Goal: Information Seeking & Learning: Find contact information

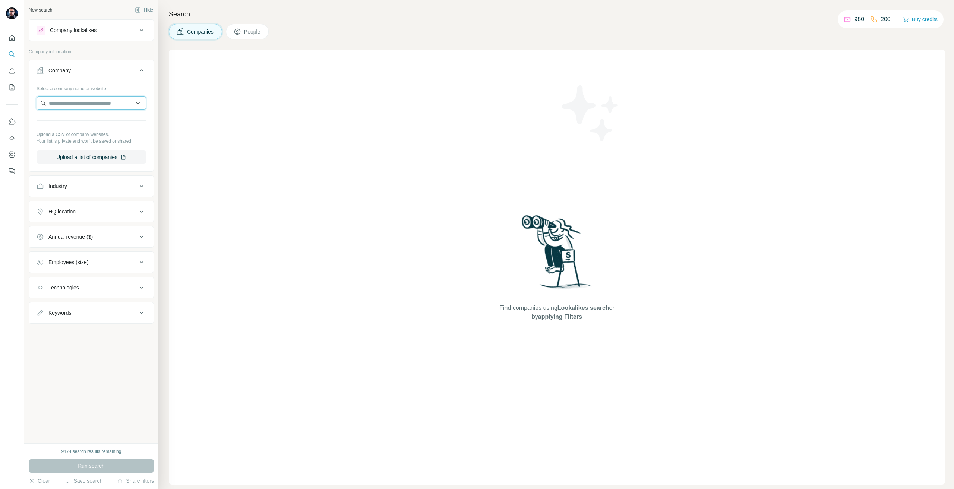
click at [102, 97] on input "text" at bounding box center [92, 102] width 110 height 13
paste input "**********"
type input "**********"
click at [98, 131] on div "Nordfrost [DOMAIN_NAME]" at bounding box center [91, 123] width 106 height 20
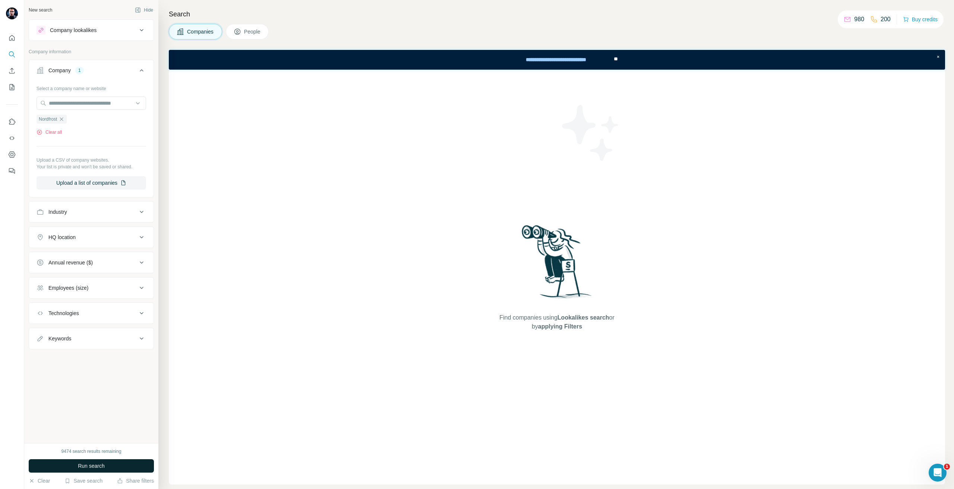
click at [110, 464] on button "Run search" at bounding box center [91, 465] width 125 height 13
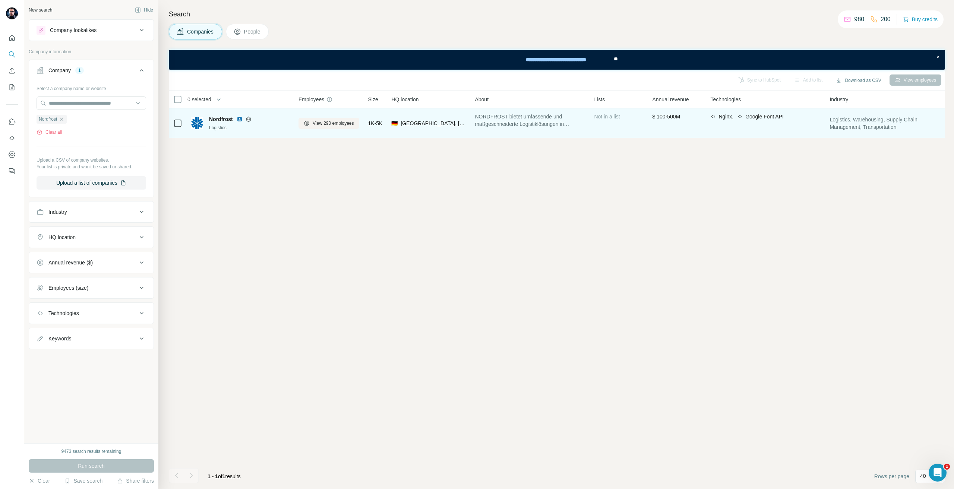
click at [212, 121] on span "Nordfrost" at bounding box center [221, 118] width 24 height 7
click at [301, 120] on button "View 290 employees" at bounding box center [328, 123] width 61 height 11
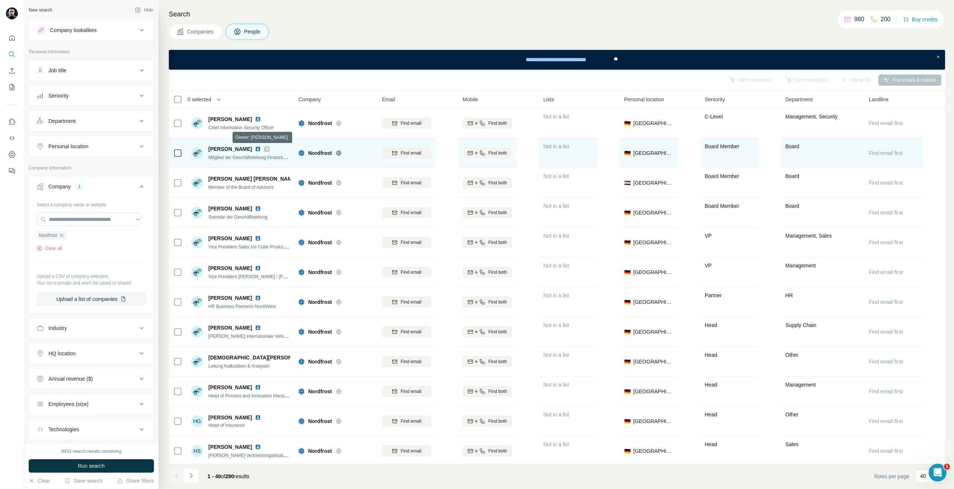
click at [264, 149] on icon at bounding box center [266, 149] width 4 height 6
click at [412, 153] on span "Find email" at bounding box center [410, 153] width 20 height 7
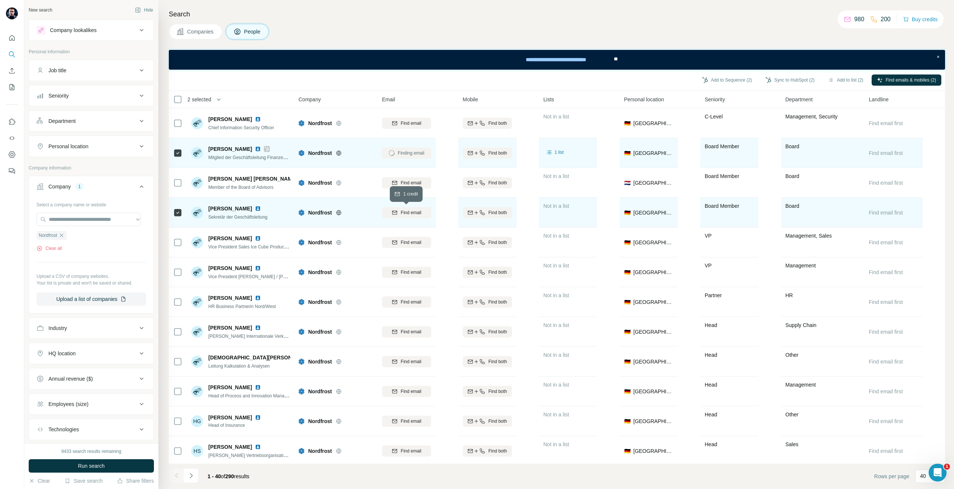
click at [399, 215] on div "Find email" at bounding box center [406, 212] width 49 height 7
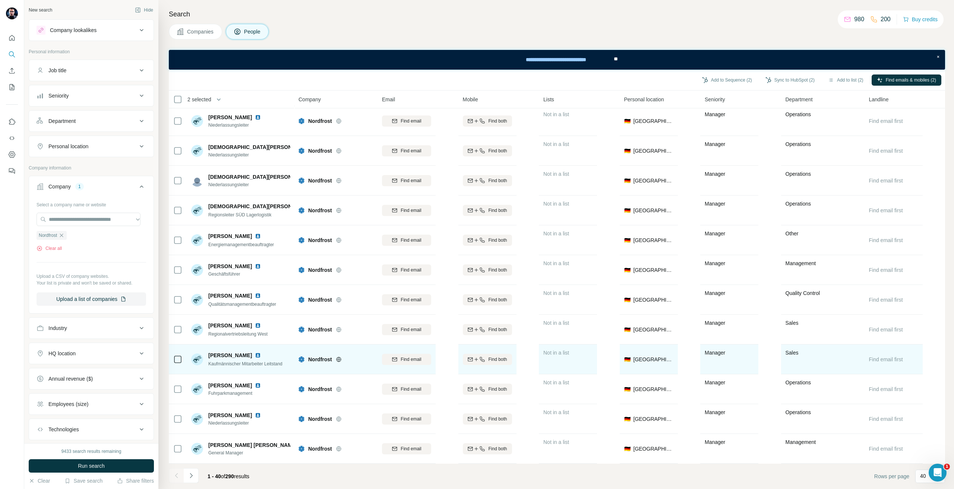
scroll to position [840, 0]
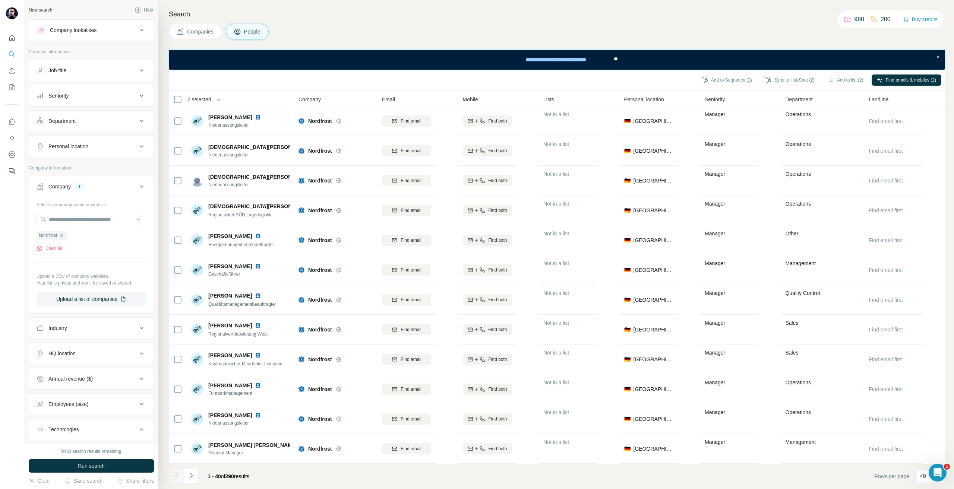
click at [200, 475] on div "1 - 40 of 290 results" at bounding box center [212, 476] width 86 height 16
click at [195, 474] on button "Navigate to next page" at bounding box center [191, 475] width 15 height 15
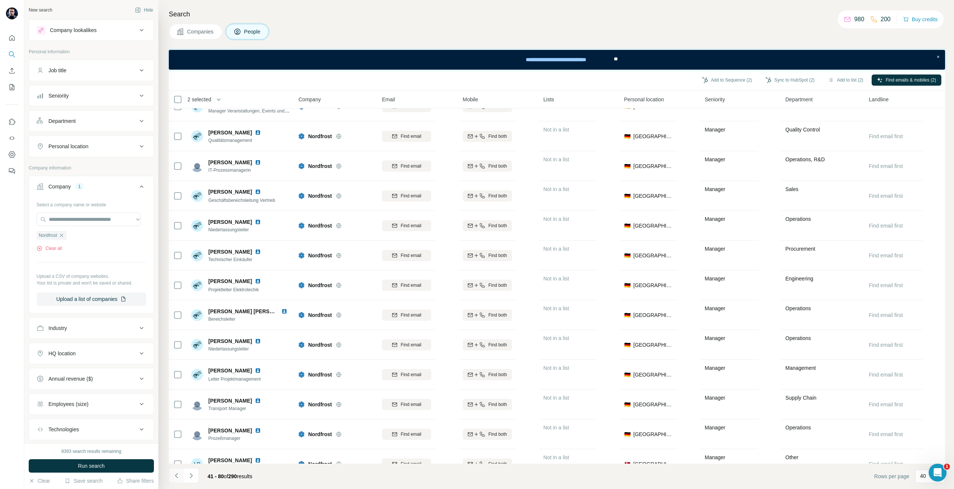
scroll to position [223, 0]
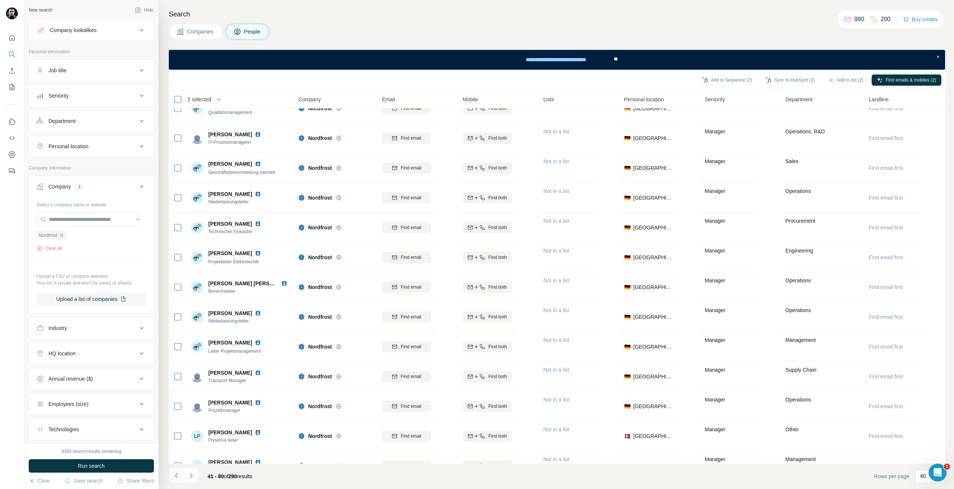
click at [178, 471] on button "Navigate to previous page" at bounding box center [176, 475] width 15 height 15
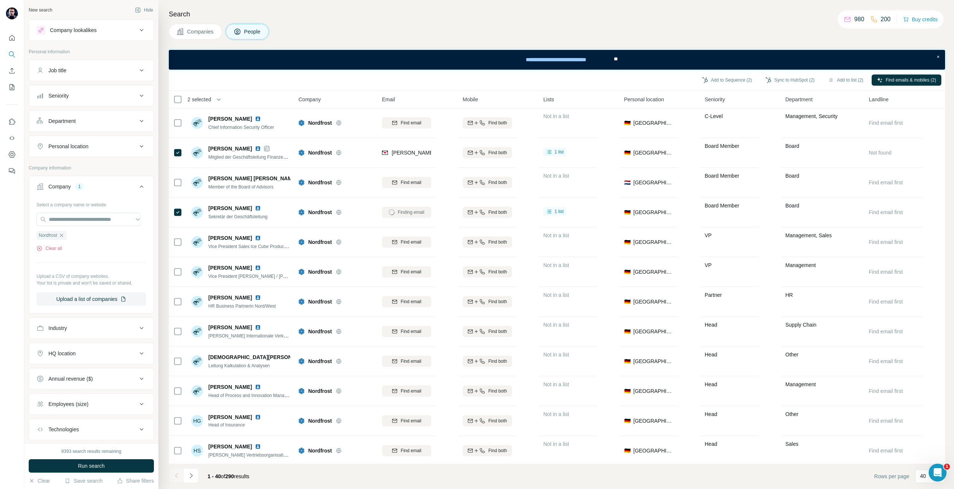
scroll to position [0, 0]
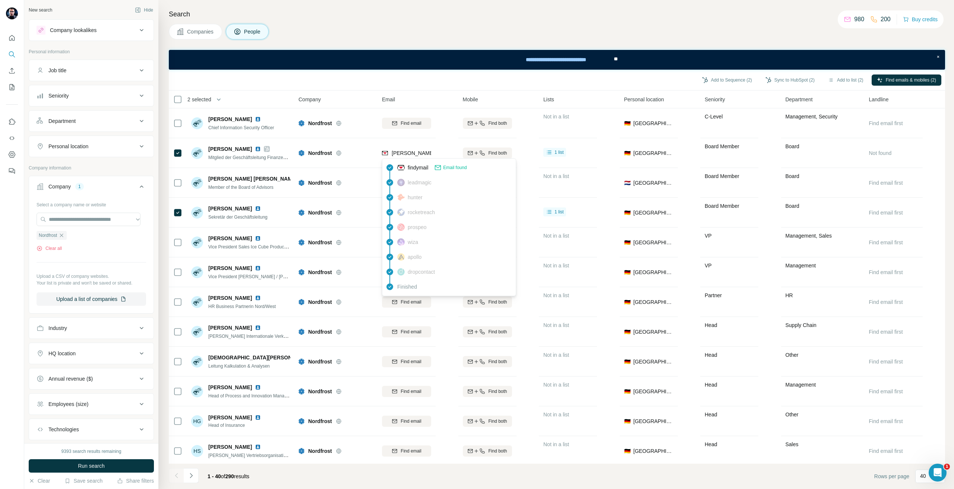
click at [439, 164] on icon at bounding box center [437, 167] width 7 height 7
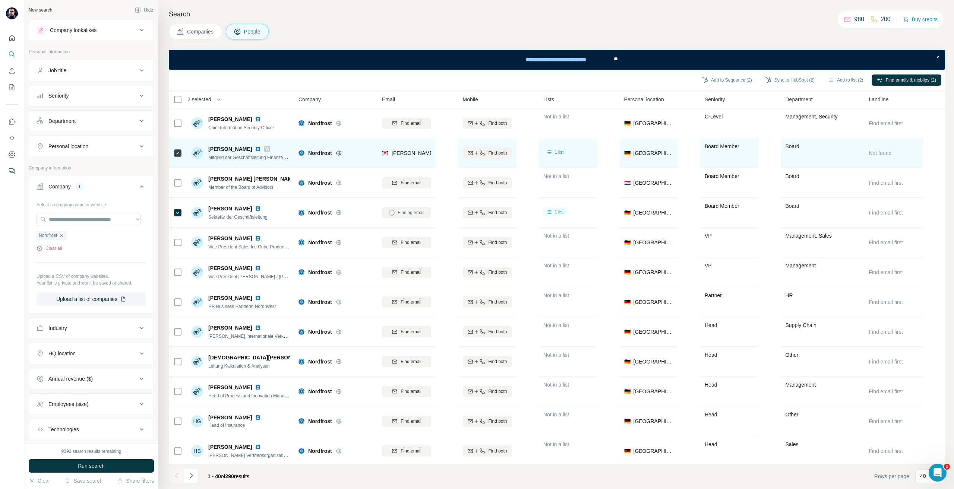
click at [225, 149] on span "[PERSON_NAME]" at bounding box center [230, 148] width 44 height 7
click at [265, 149] on icon at bounding box center [267, 149] width 4 height 4
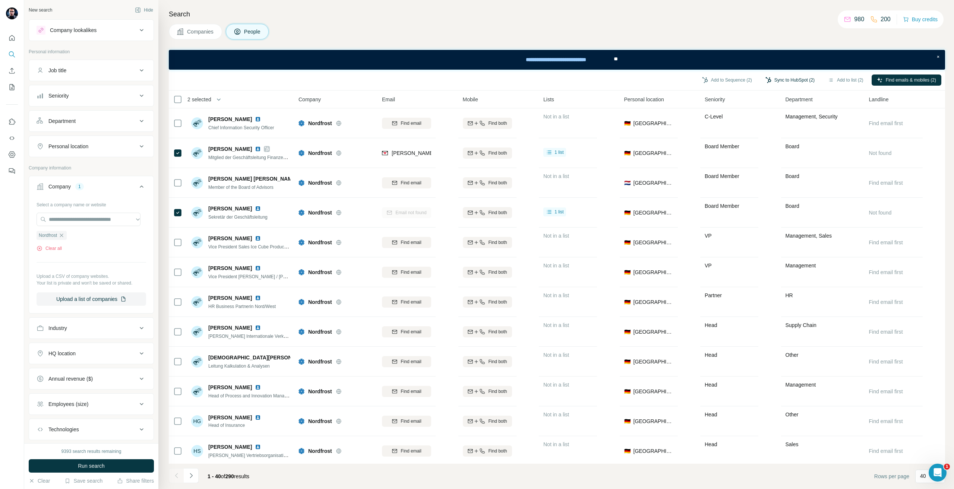
click at [789, 76] on button "Sync to HubSpot (2)" at bounding box center [790, 79] width 60 height 11
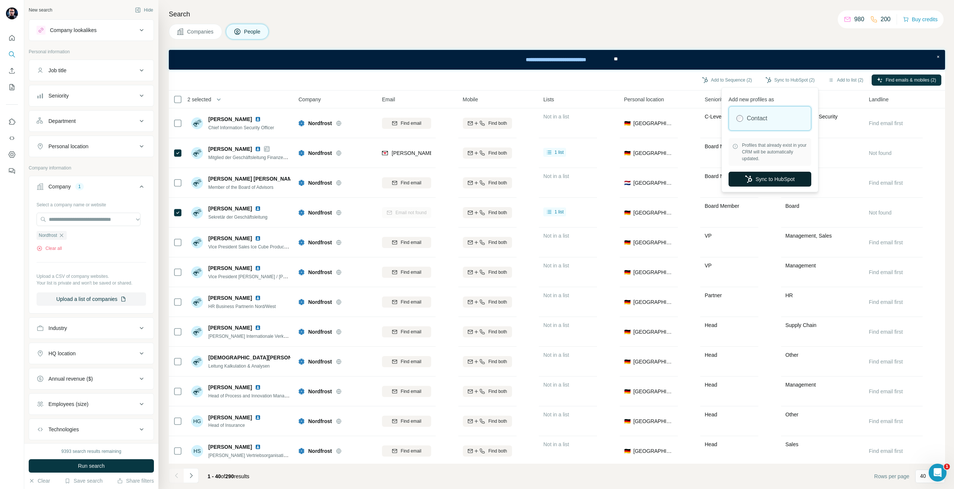
click at [771, 175] on button "Sync to HubSpot" at bounding box center [769, 179] width 83 height 15
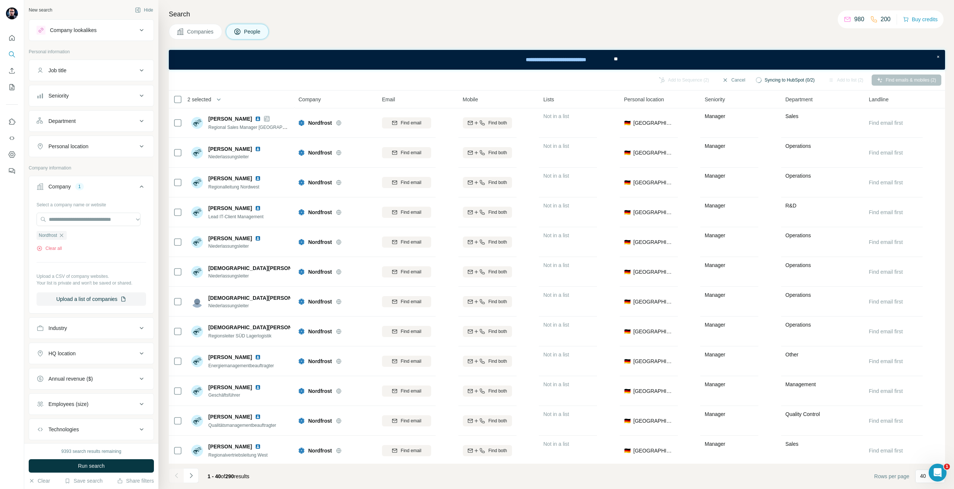
scroll to position [782, 0]
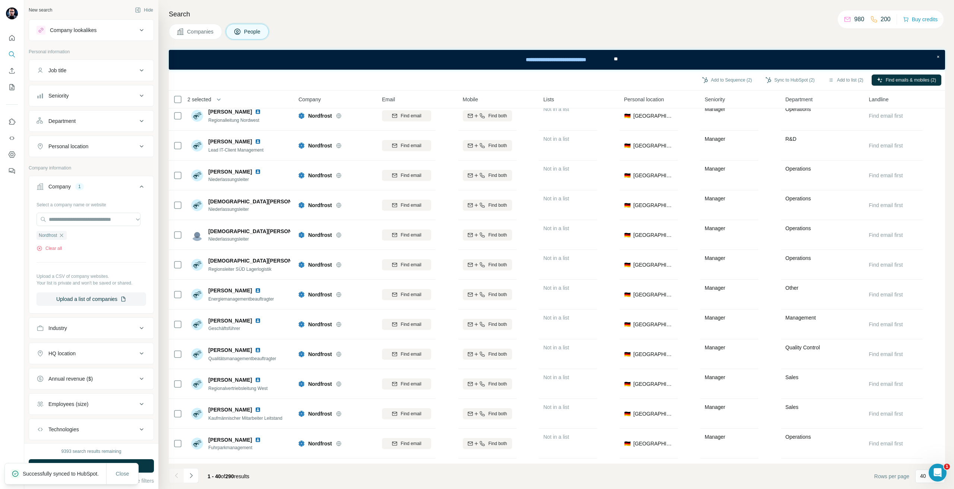
click at [107, 147] on div "Personal location" at bounding box center [87, 146] width 101 height 7
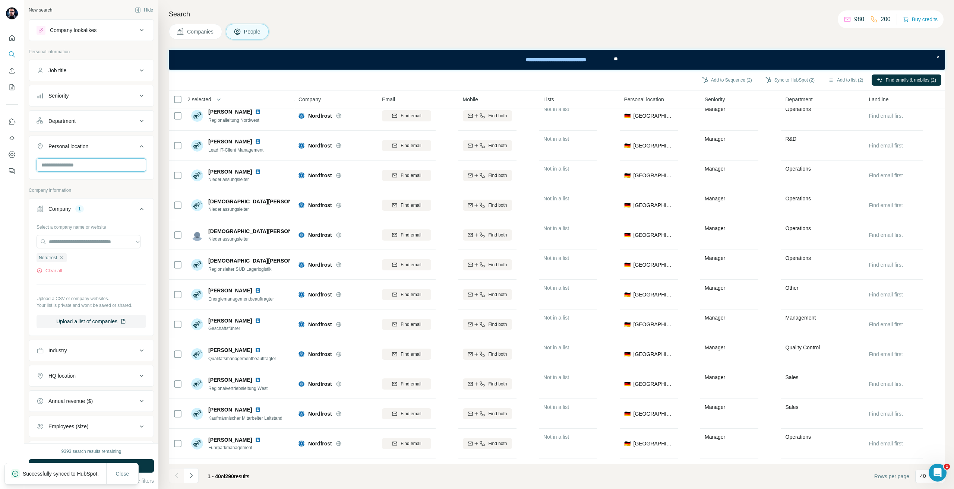
click at [107, 166] on input "text" at bounding box center [92, 164] width 110 height 13
type input "***"
click at [70, 182] on label "🇩🇪 [GEOGRAPHIC_DATA]" at bounding box center [74, 184] width 62 height 9
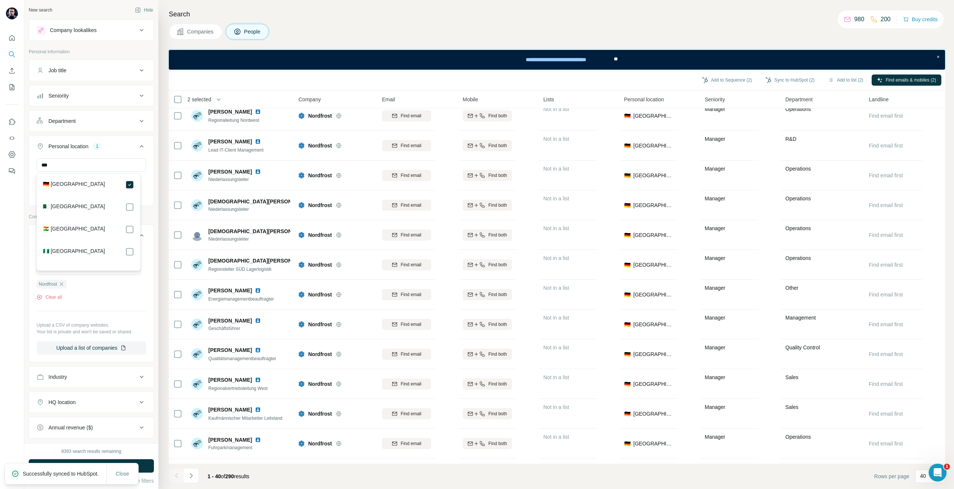
click at [0, 373] on div at bounding box center [12, 244] width 24 height 489
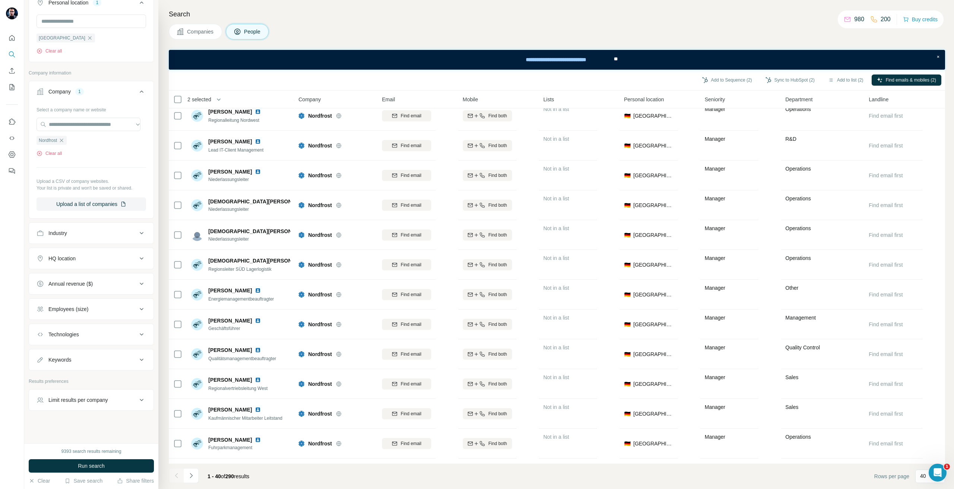
scroll to position [146, 0]
click at [95, 467] on span "Run search" at bounding box center [91, 465] width 27 height 7
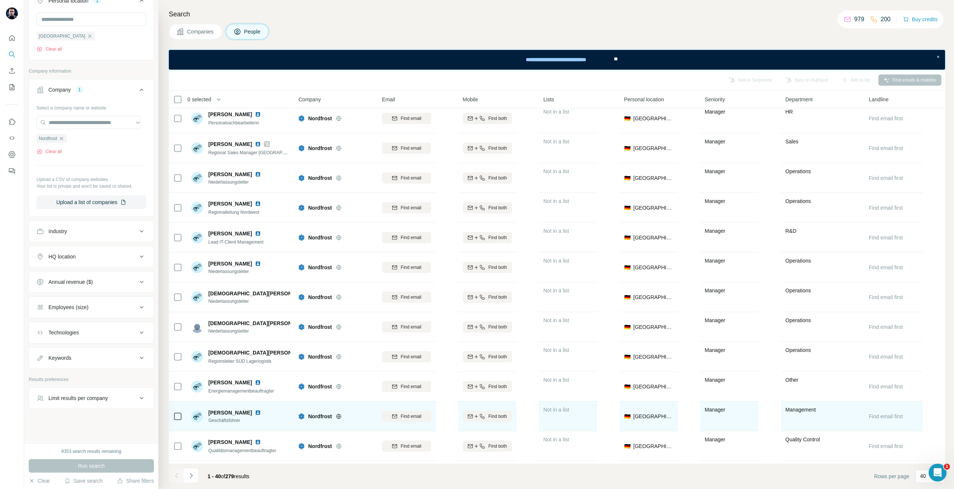
scroll to position [633, 0]
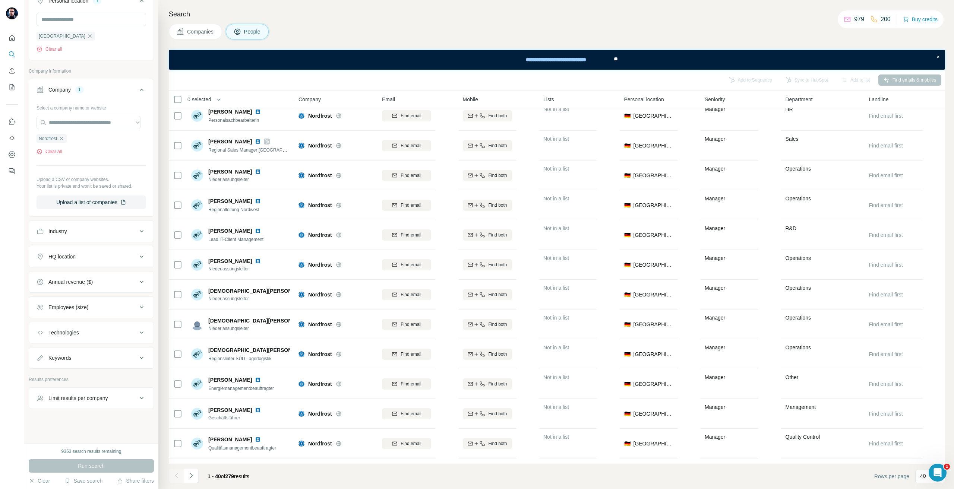
click at [182, 479] on div at bounding box center [176, 475] width 15 height 15
click at [184, 478] on button "Navigate to next page" at bounding box center [191, 475] width 15 height 15
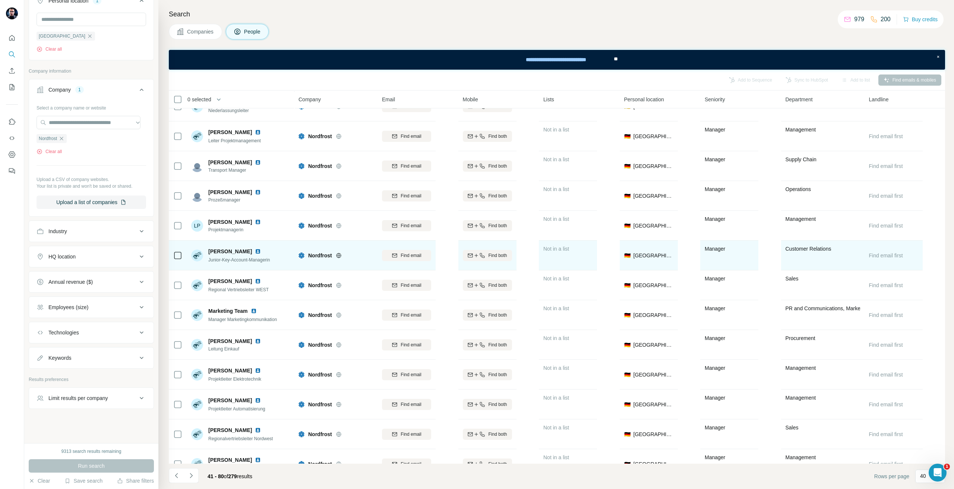
scroll to position [484, 0]
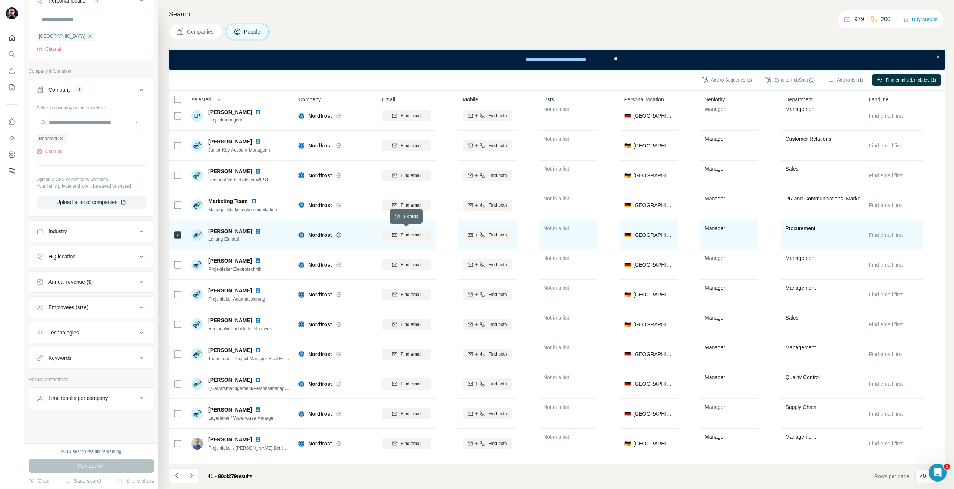
click at [403, 238] on button "Find email" at bounding box center [406, 234] width 49 height 11
click at [801, 83] on button "Sync to HubSpot (1)" at bounding box center [790, 79] width 60 height 11
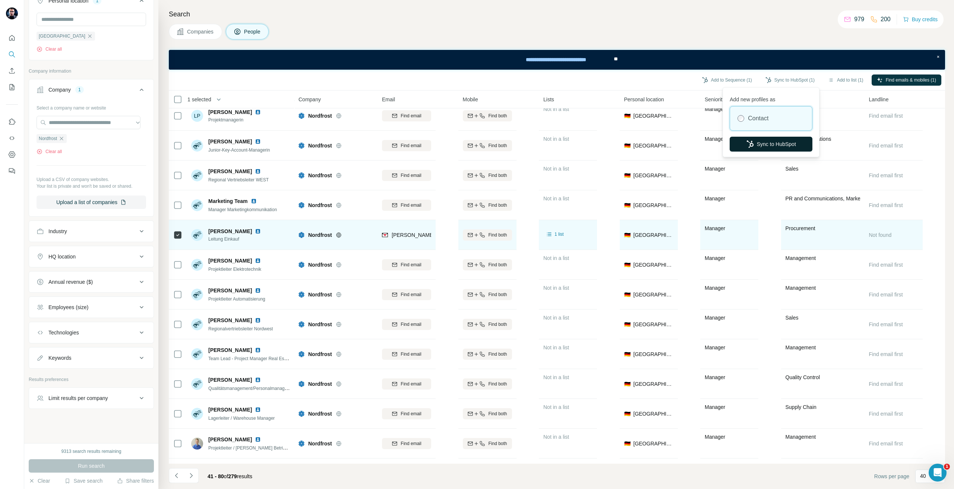
click at [775, 148] on button "Sync to HubSpot" at bounding box center [770, 144] width 83 height 15
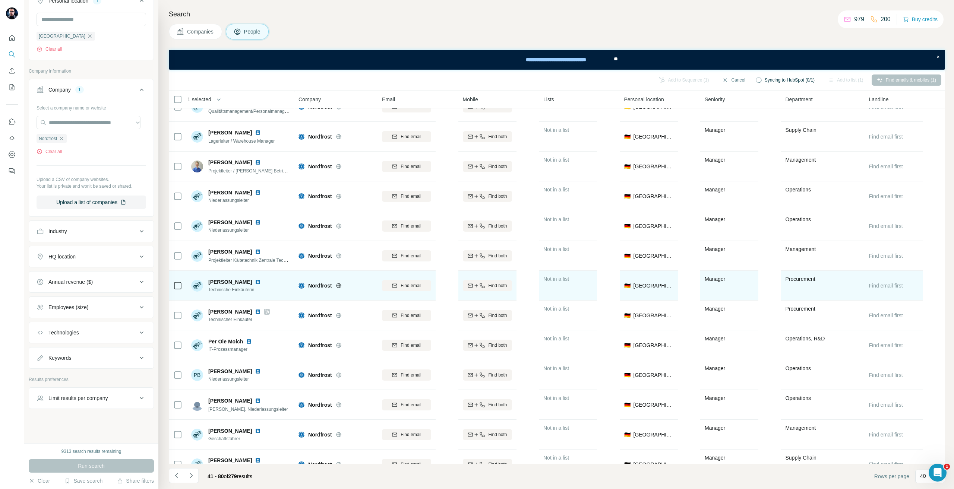
scroll to position [840, 0]
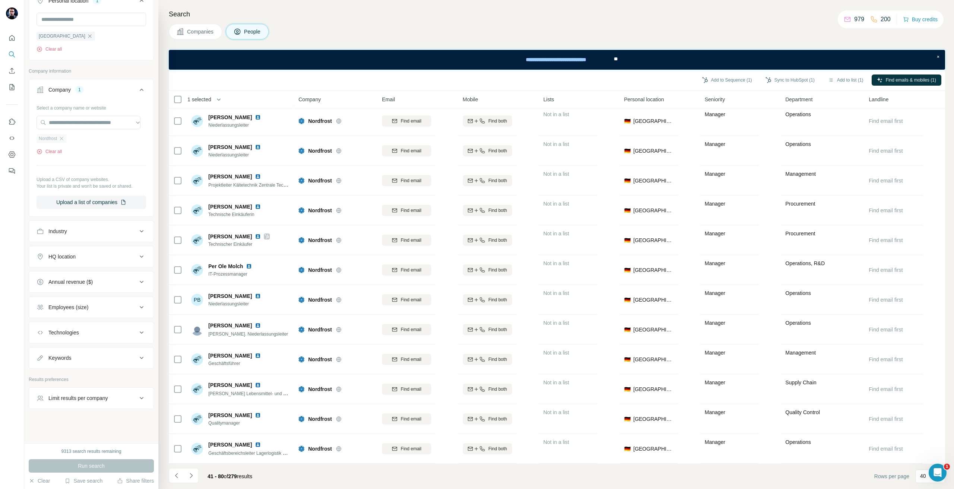
click at [61, 135] on div "Nordfrost" at bounding box center [52, 138] width 30 height 9
click at [64, 137] on icon "button" at bounding box center [61, 139] width 6 height 6
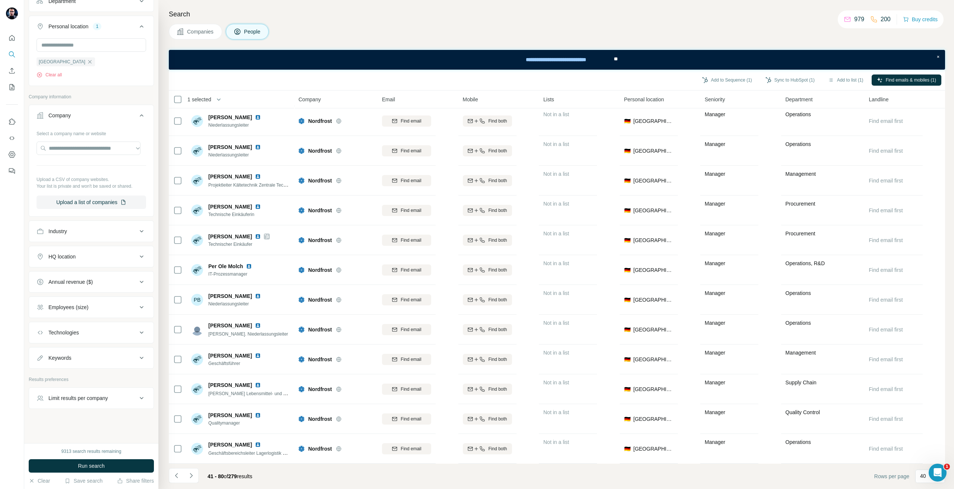
scroll to position [120, 0]
drag, startPoint x: 66, startPoint y: 139, endPoint x: 65, endPoint y: 143, distance: 4.2
click at [66, 140] on div "Select a company name or website Upload a CSV of company websites. Your list is…" at bounding box center [92, 168] width 110 height 82
click at [68, 144] on input "text" at bounding box center [89, 148] width 104 height 13
paste input "**********"
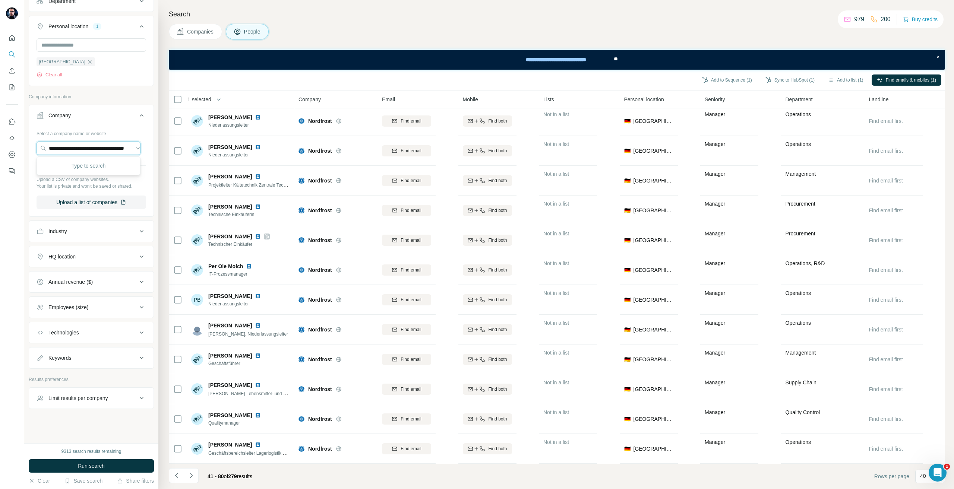
scroll to position [0, 32]
type input "**********"
click at [90, 168] on p "Kluber Lubrication Munchen SE & Co. KG" at bounding box center [95, 168] width 78 height 15
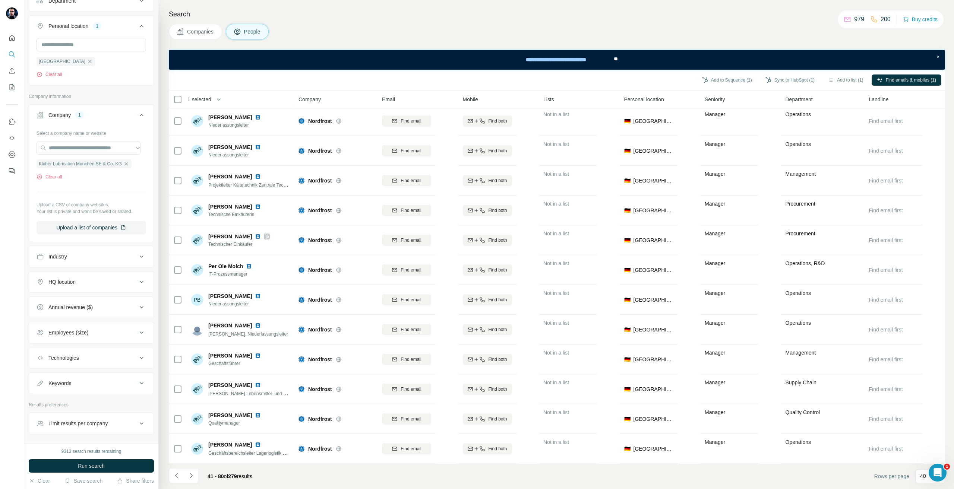
scroll to position [0, 0]
click at [63, 463] on button "Run search" at bounding box center [91, 465] width 125 height 13
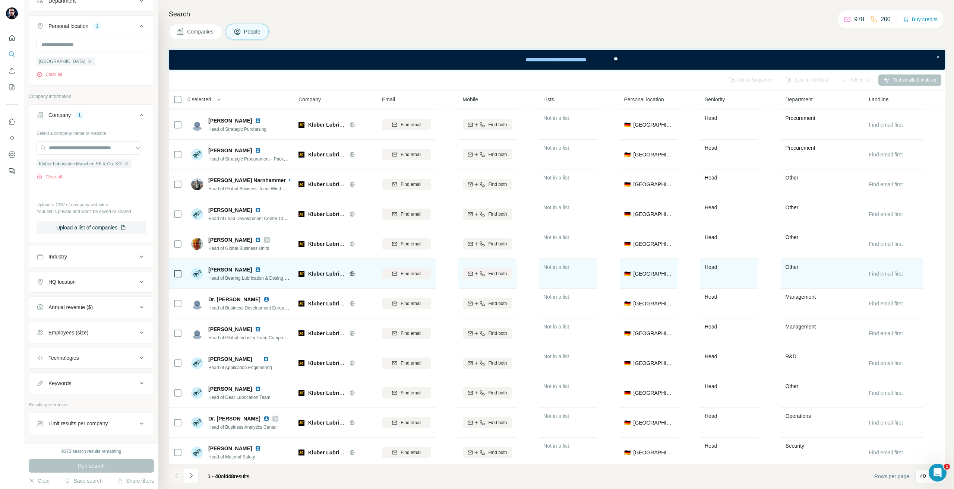
scroll to position [840, 0]
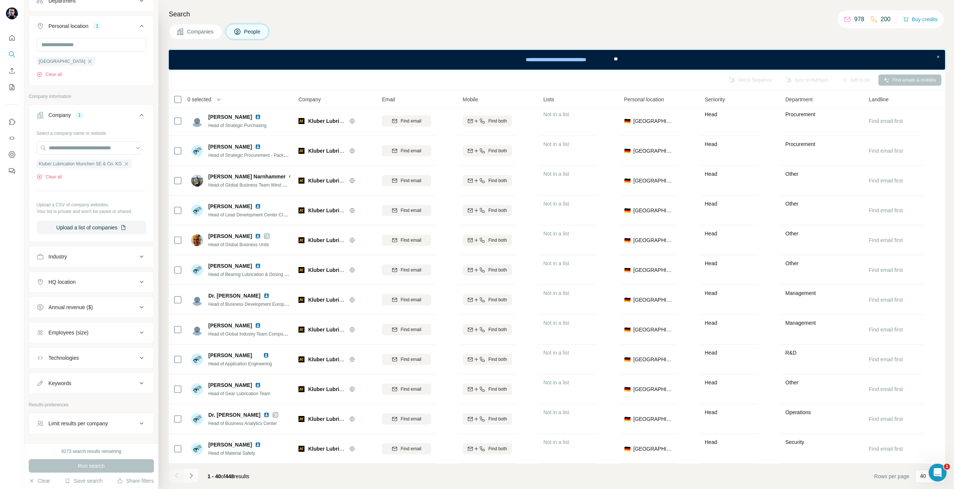
click at [190, 475] on icon "Navigate to next page" at bounding box center [190, 475] width 7 height 7
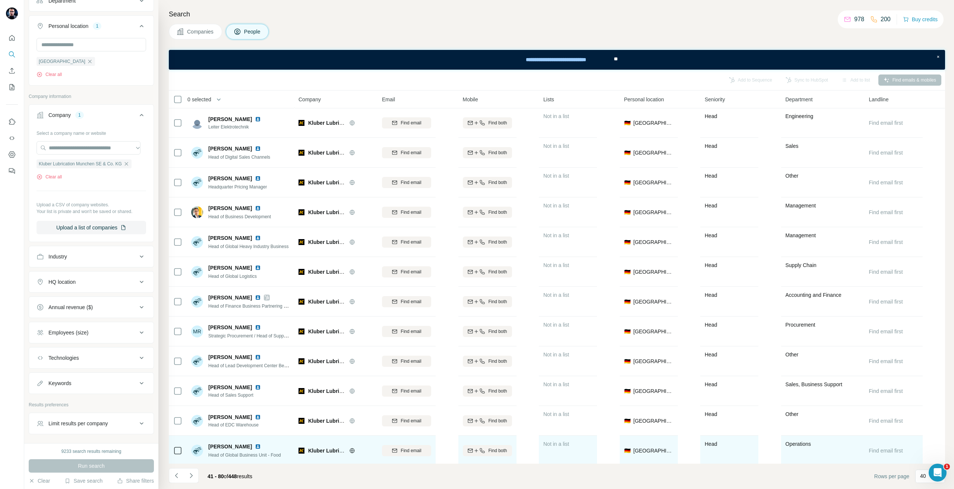
scroll to position [670, 0]
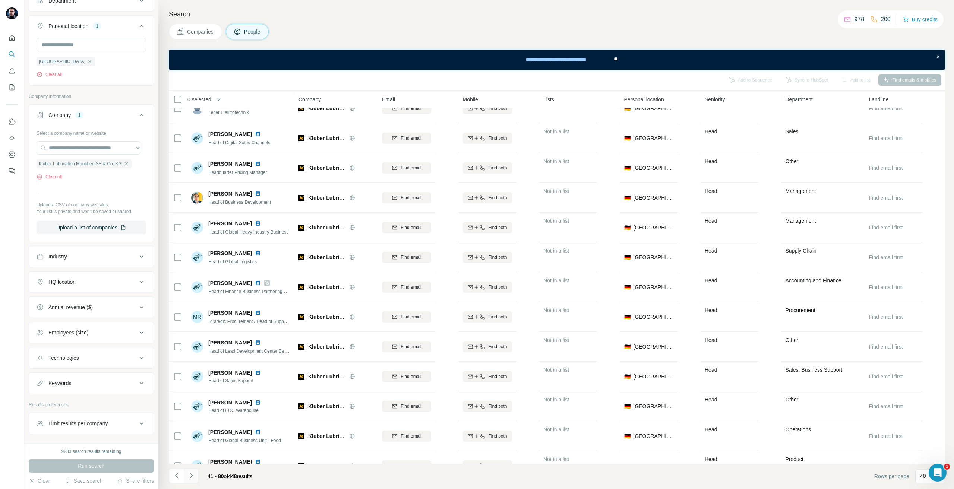
click at [187, 475] on icon "Navigate to next page" at bounding box center [190, 475] width 7 height 7
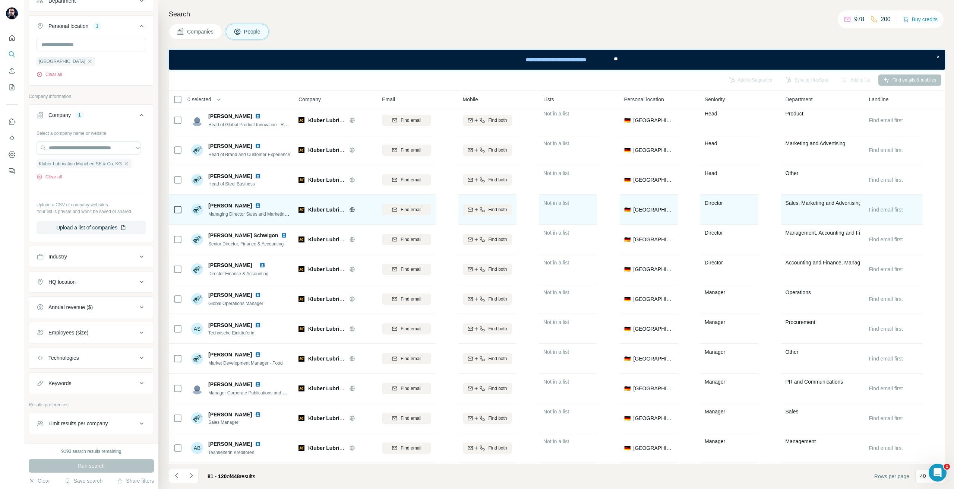
scroll to position [261, 0]
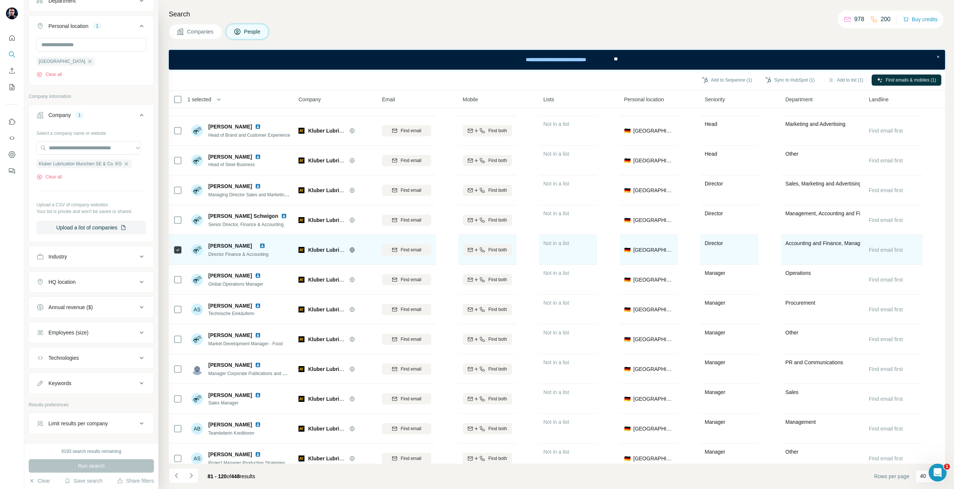
click at [394, 256] on div "Find email" at bounding box center [406, 249] width 49 height 20
click at [398, 250] on div "Find email" at bounding box center [406, 250] width 49 height 7
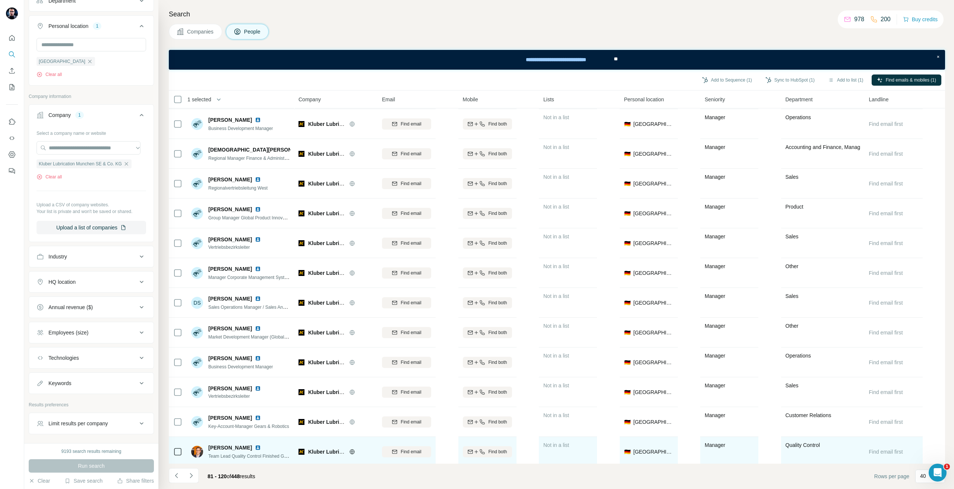
scroll to position [840, 0]
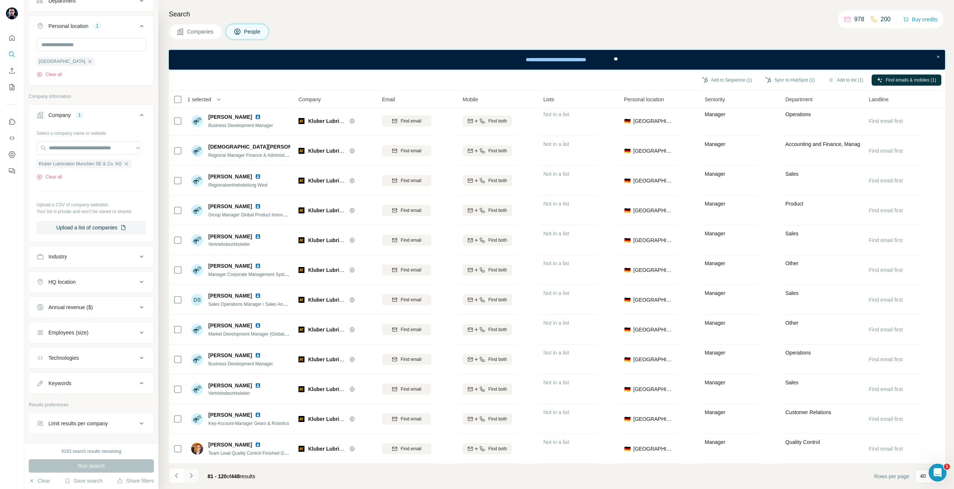
click at [195, 475] on button "Navigate to next page" at bounding box center [191, 475] width 15 height 15
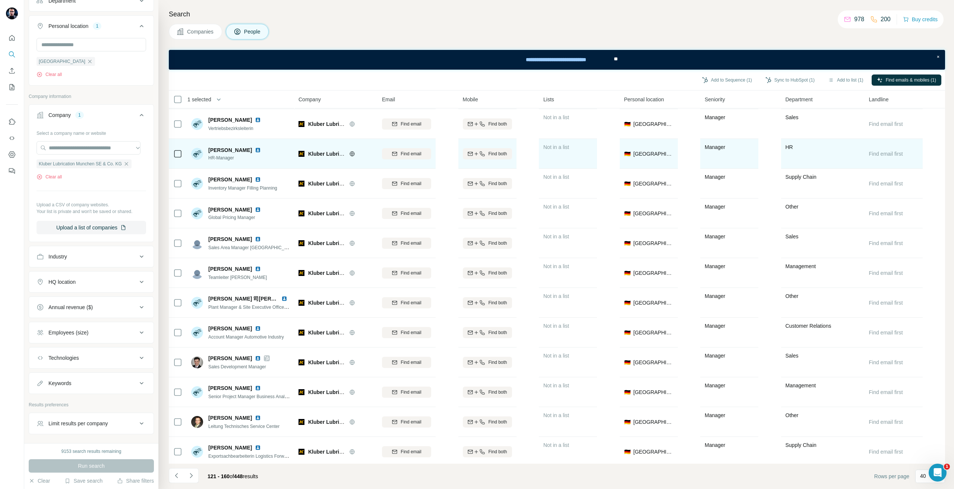
scroll to position [670, 0]
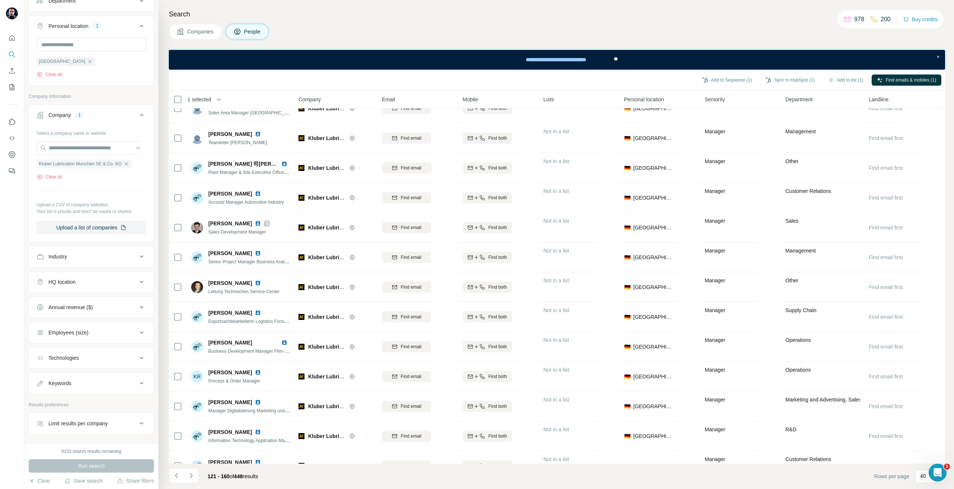
click at [189, 475] on icon "Navigate to next page" at bounding box center [190, 475] width 7 height 7
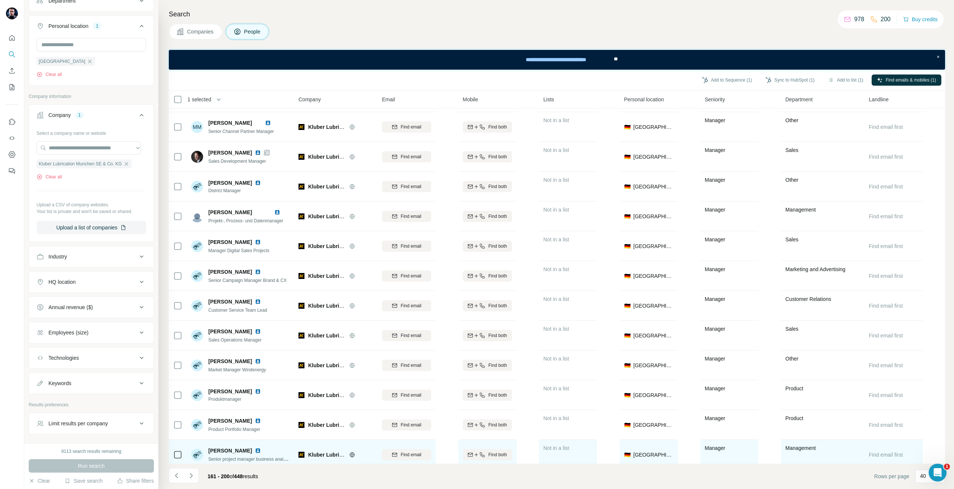
scroll to position [819, 0]
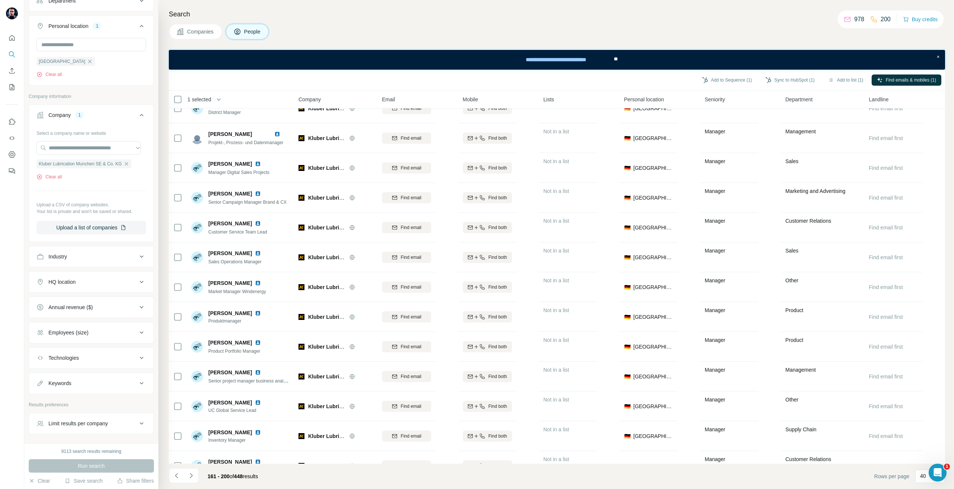
click at [192, 468] on footer "161 - 200 of 448 results Rows per page 40" at bounding box center [557, 476] width 776 height 25
click at [189, 475] on icon "Navigate to next page" at bounding box center [190, 475] width 7 height 7
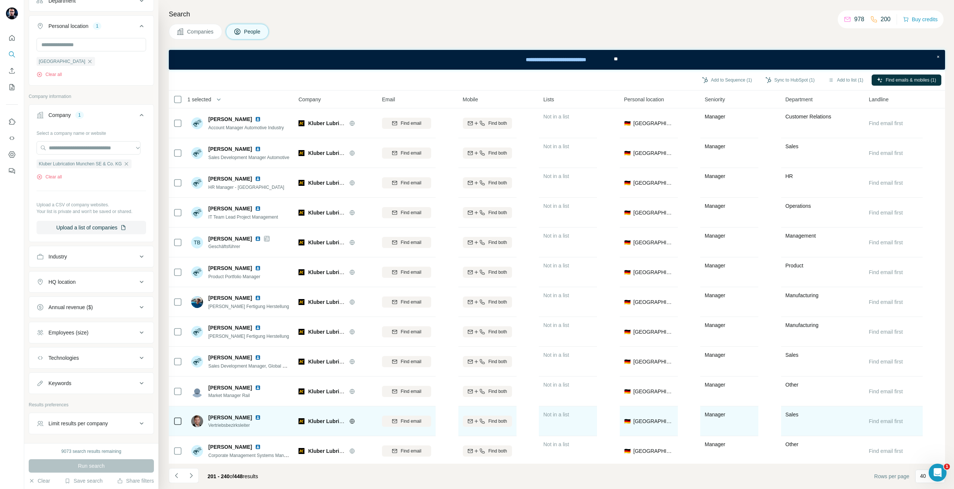
scroll to position [559, 0]
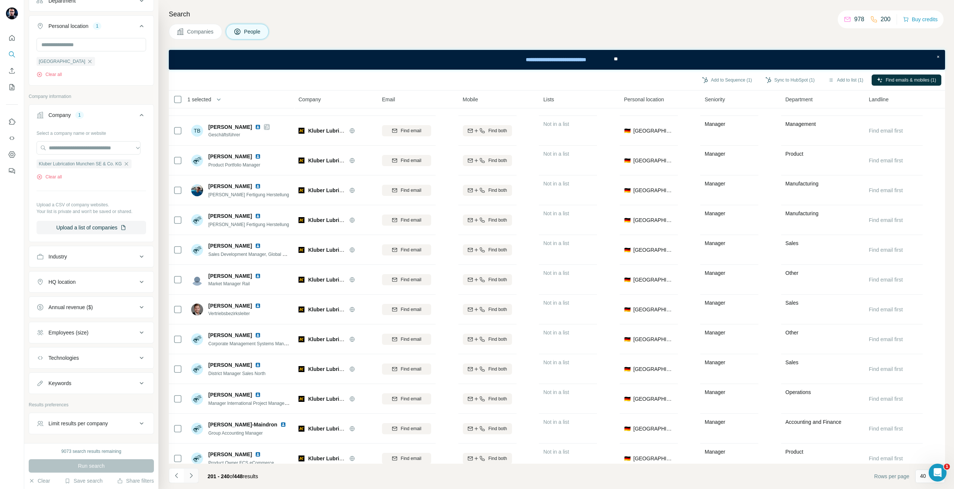
click at [194, 479] on icon "Navigate to next page" at bounding box center [190, 475] width 7 height 7
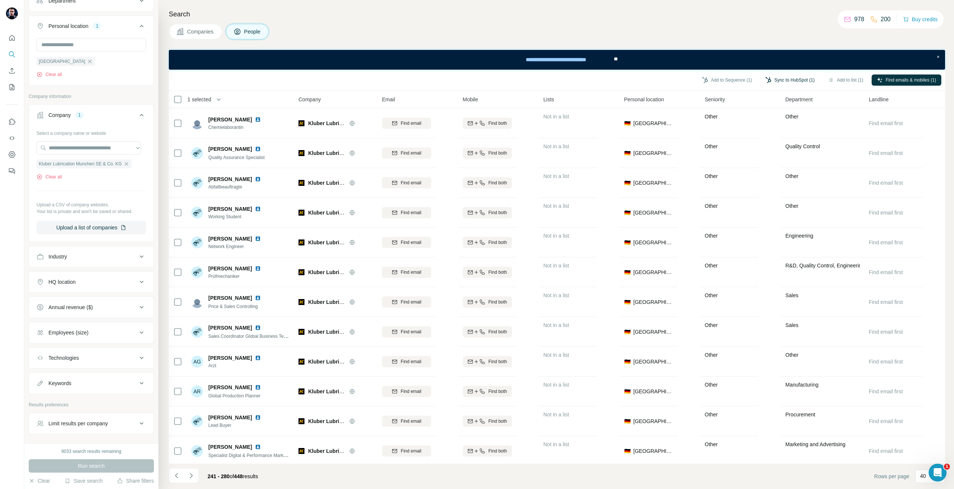
click at [804, 82] on button "Sync to HubSpot (1)" at bounding box center [790, 79] width 60 height 11
click at [788, 145] on button "Sync to HubSpot" at bounding box center [770, 144] width 83 height 15
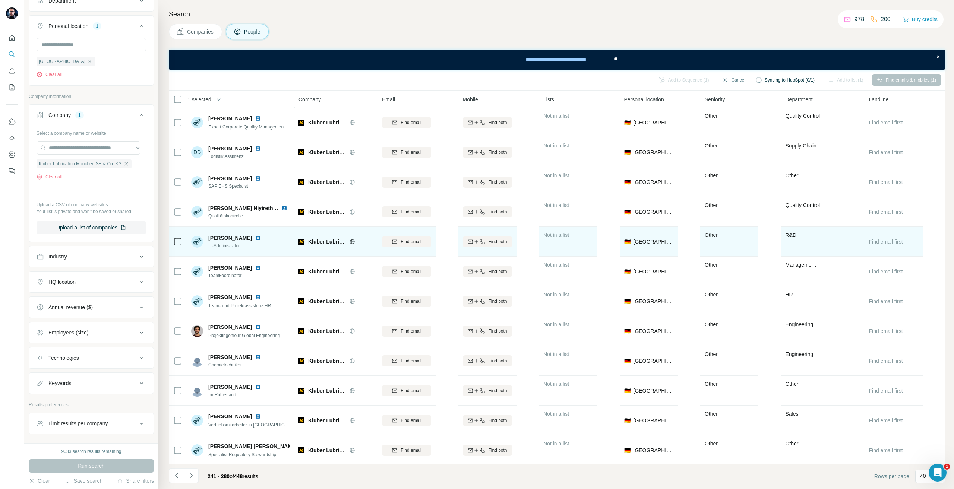
scroll to position [840, 0]
